Goal: Information Seeking & Learning: Learn about a topic

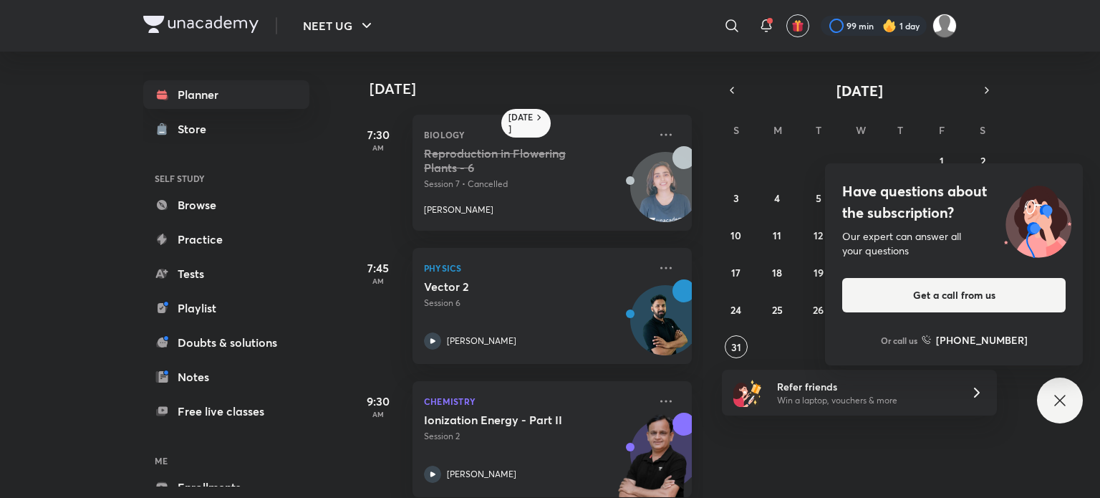
scroll to position [424, 0]
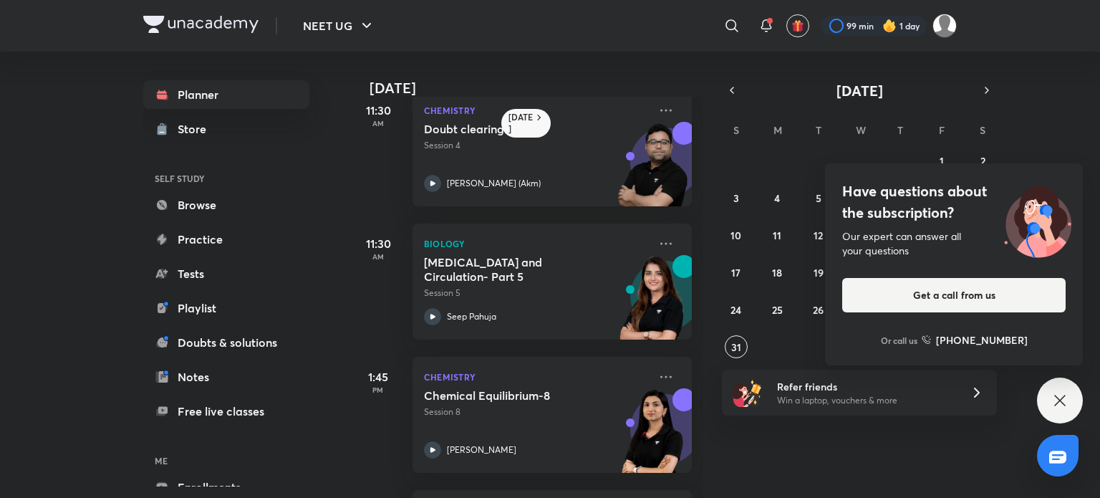
click at [1060, 395] on icon at bounding box center [1060, 400] width 17 height 17
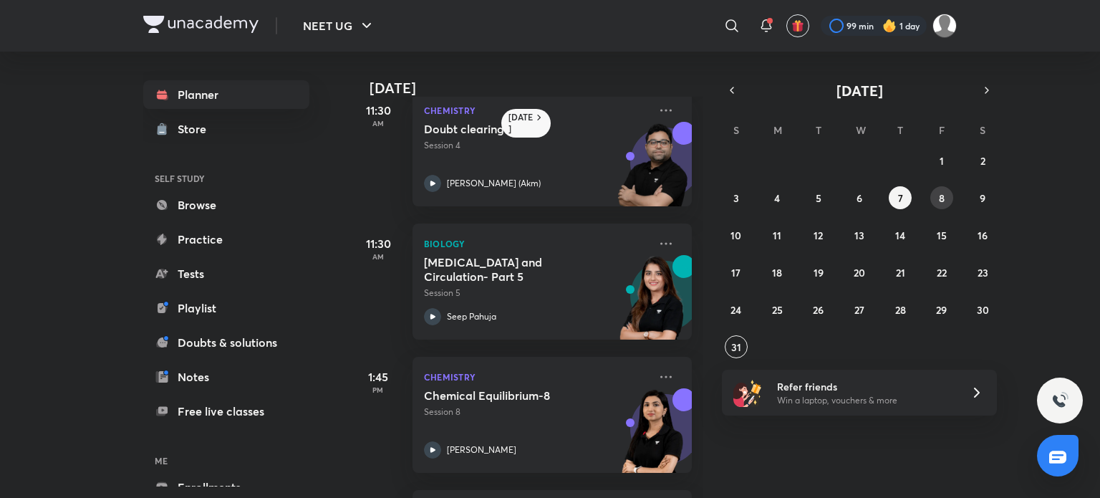
click at [949, 193] on button "8" at bounding box center [942, 197] width 23 height 23
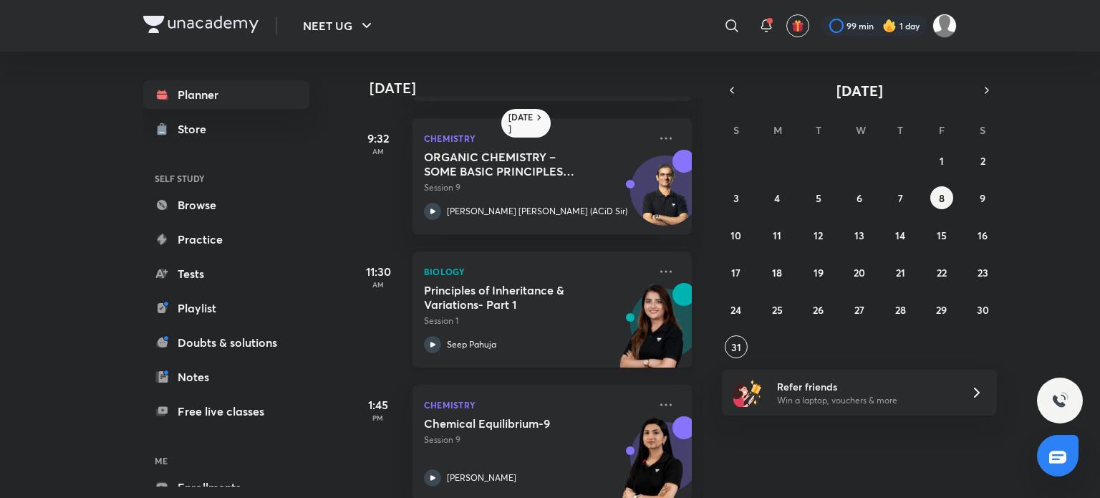
scroll to position [264, 0]
click at [436, 337] on icon at bounding box center [432, 343] width 17 height 17
